Goal: Task Accomplishment & Management: Manage account settings

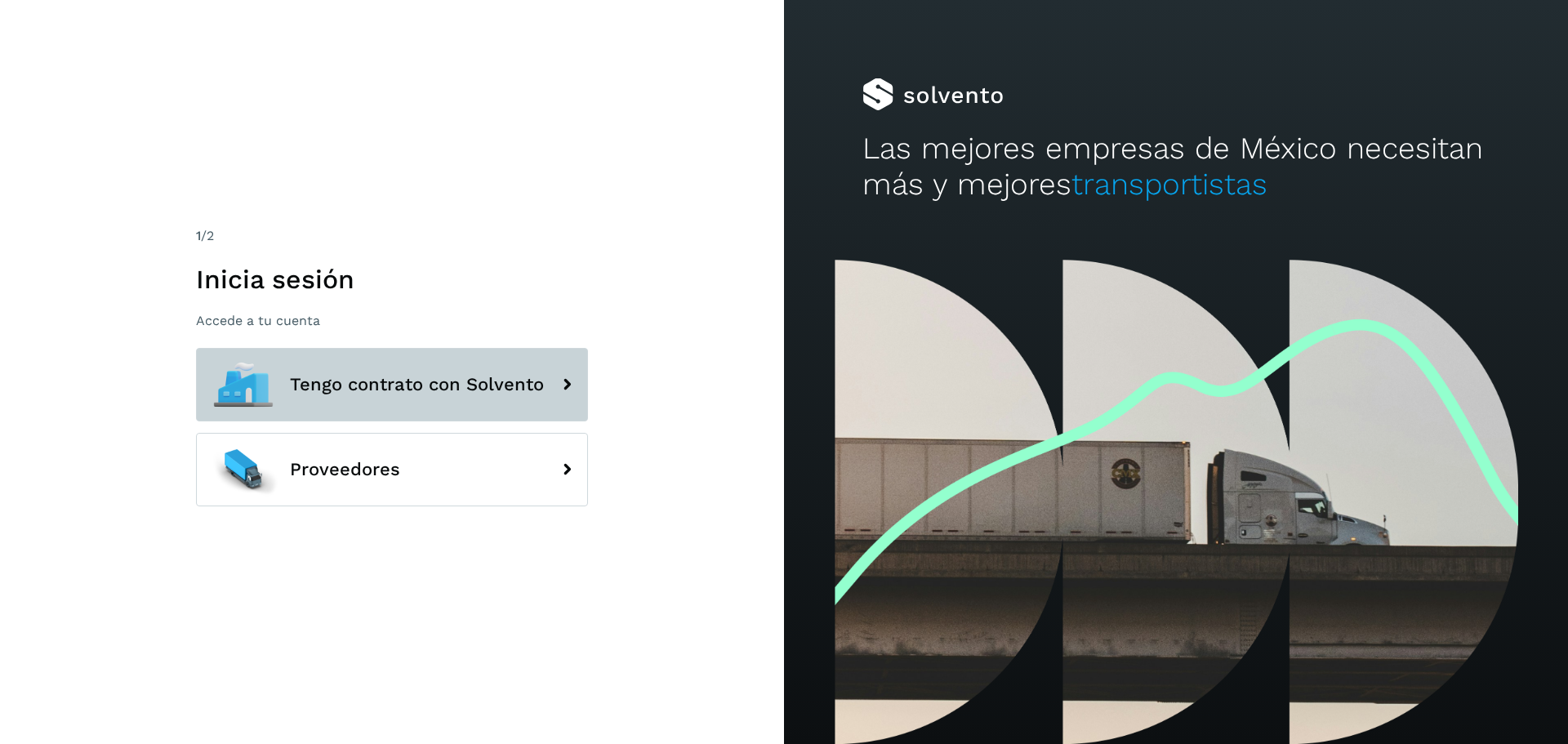
click at [477, 385] on span "Tengo contrato con Solvento" at bounding box center [417, 384] width 254 height 20
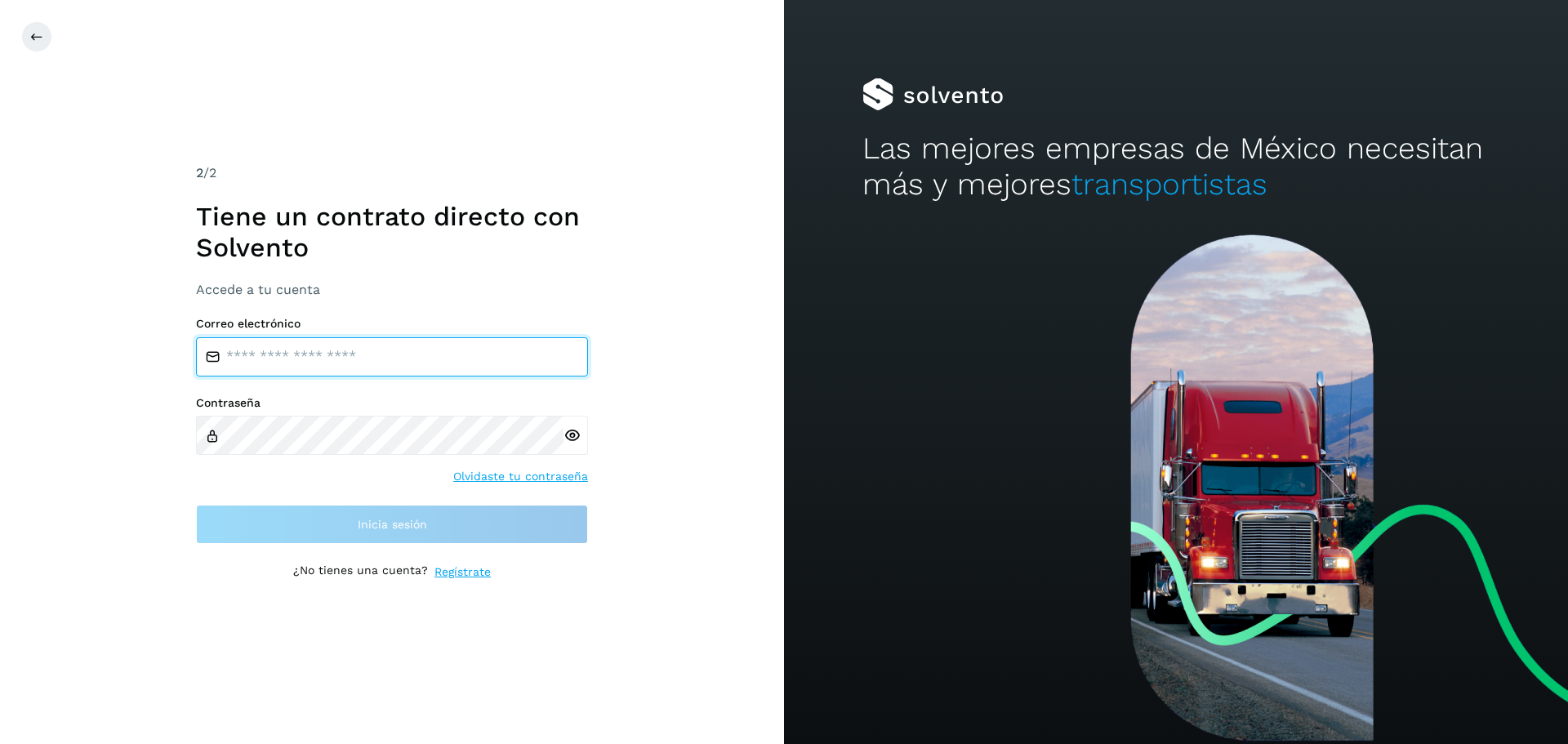
type input "**********"
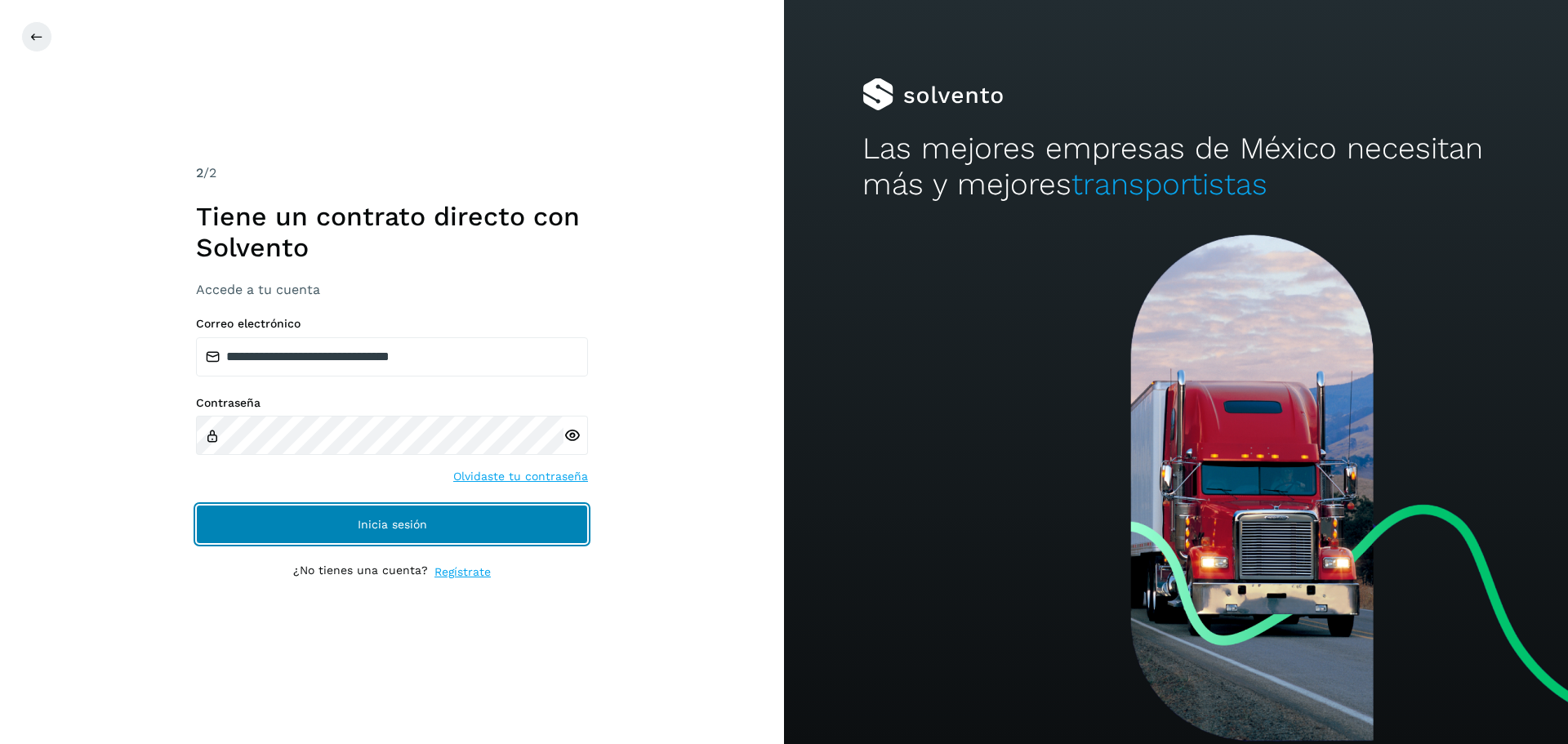
click at [380, 528] on span "Inicia sesión" at bounding box center [392, 524] width 69 height 11
click at [465, 512] on button "Inicia sesión" at bounding box center [392, 524] width 392 height 39
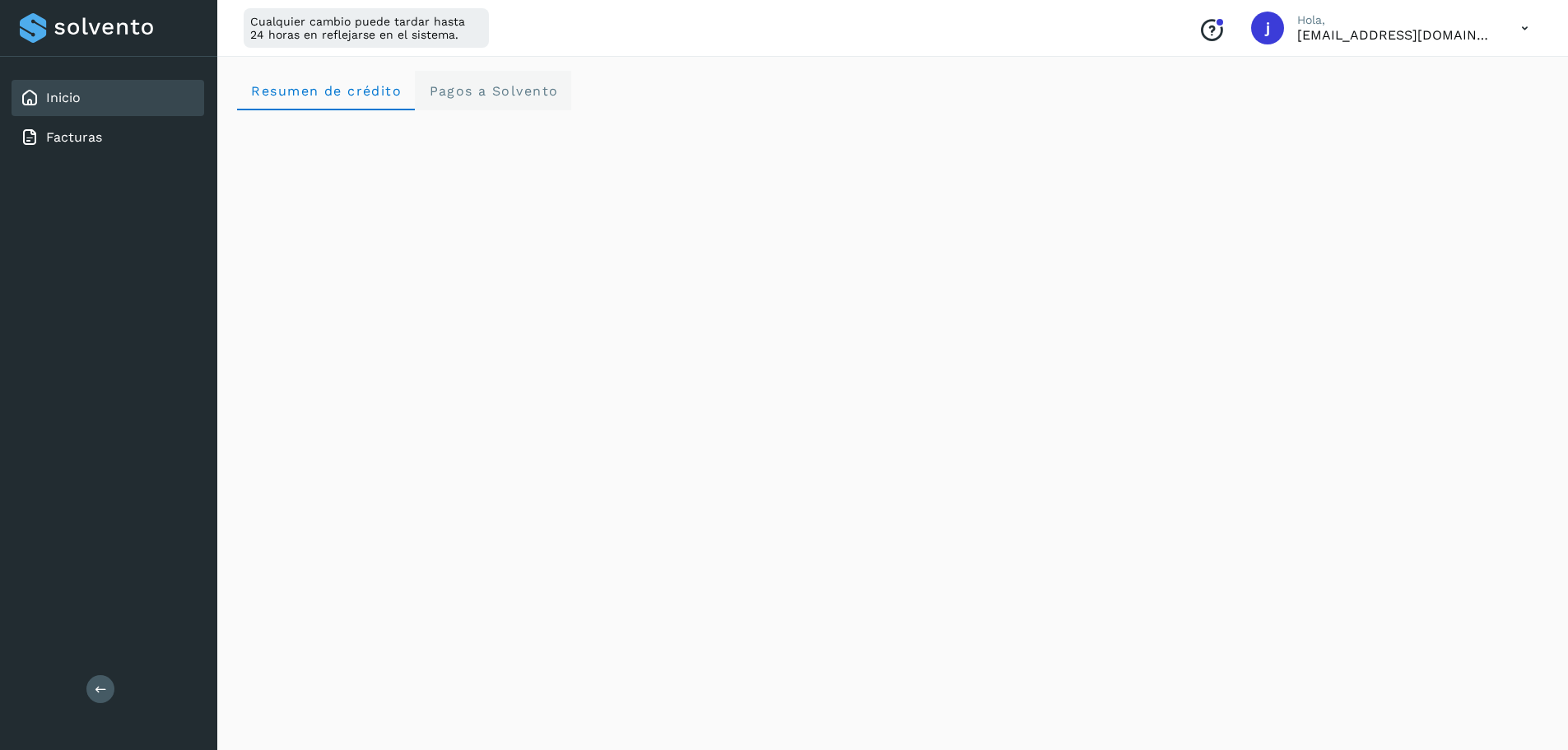
click at [506, 91] on span "Pagos a Solvento" at bounding box center [493, 90] width 130 height 16
click at [71, 97] on link "Inicio" at bounding box center [63, 98] width 35 height 16
click at [74, 87] on div "Inicio" at bounding box center [107, 98] width 193 height 37
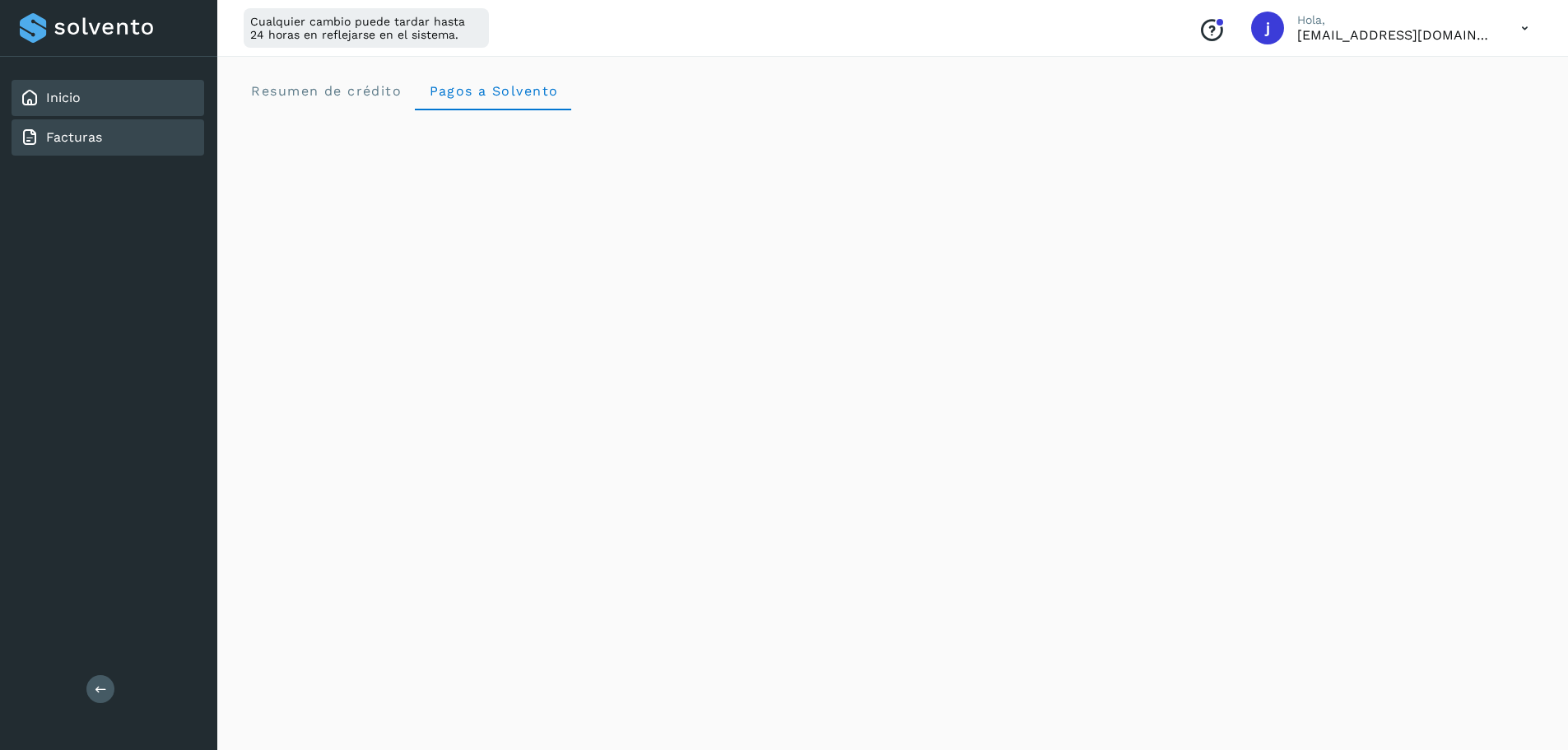
click at [92, 138] on link "Facturas" at bounding box center [74, 137] width 56 height 16
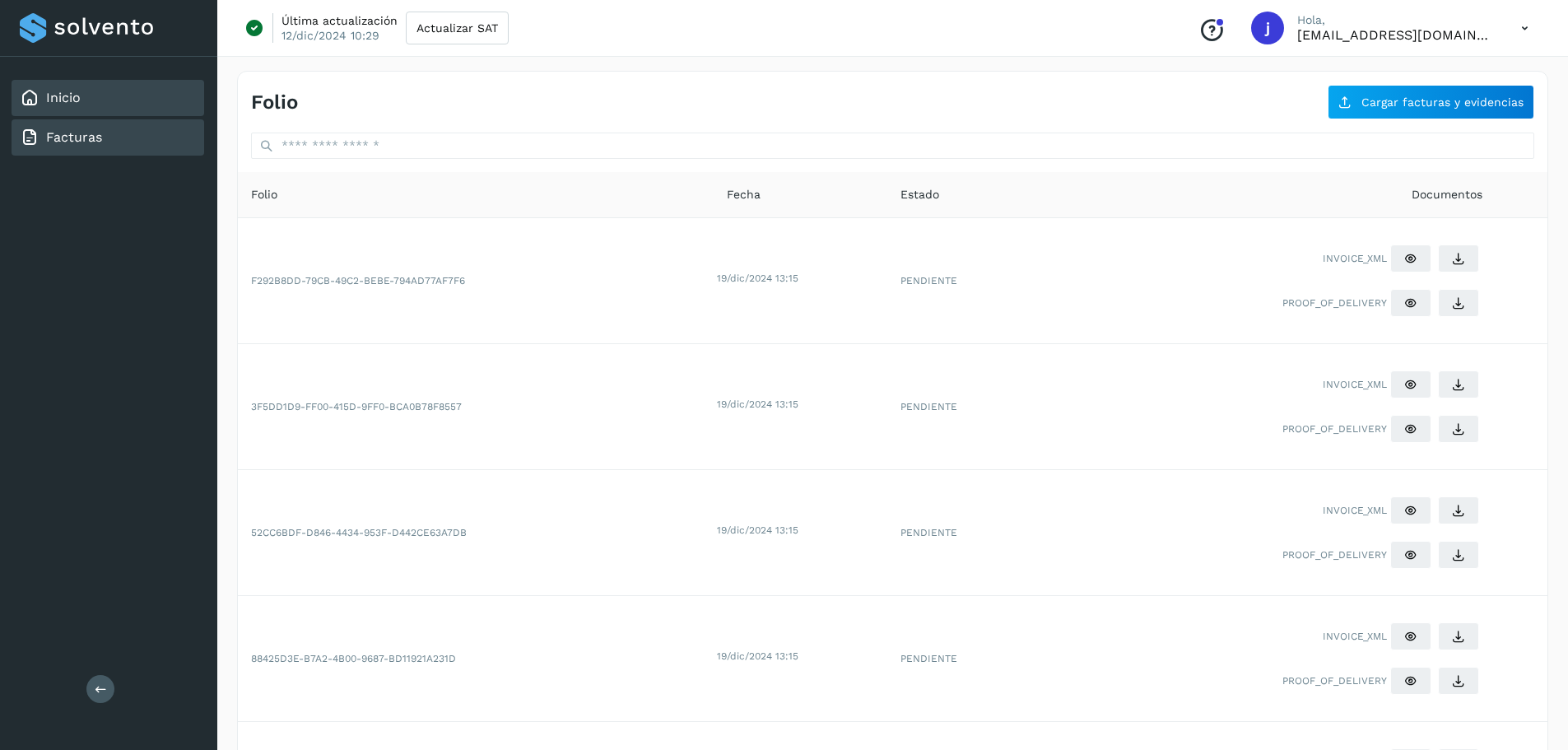
click at [57, 88] on div "Inicio" at bounding box center [50, 98] width 61 height 20
